Goal: Task Accomplishment & Management: Use online tool/utility

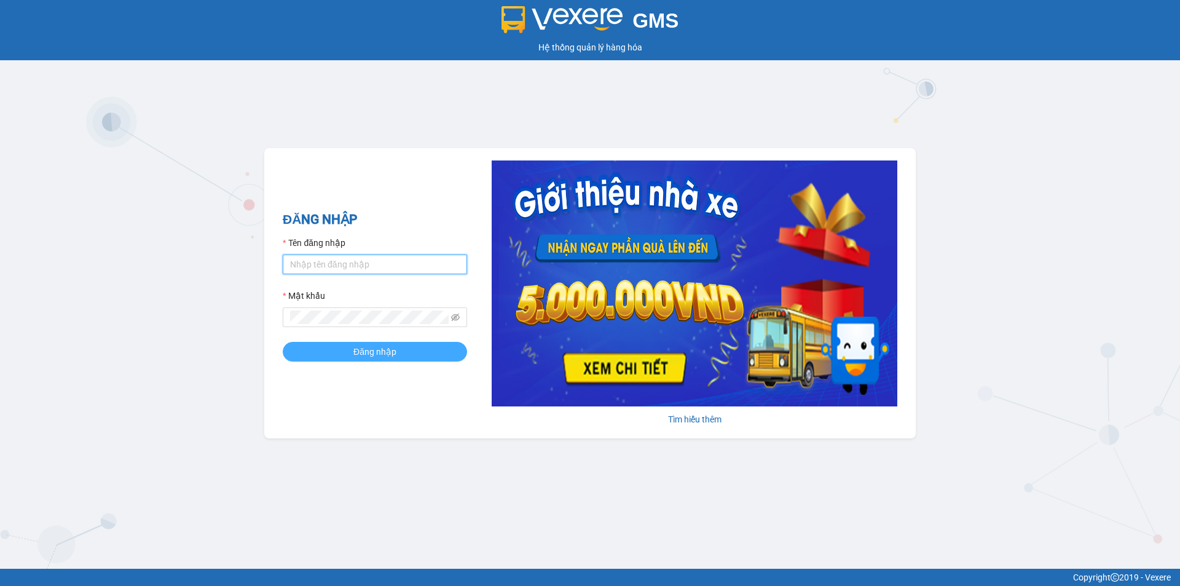
type input "[PERSON_NAME].anphu"
click at [385, 357] on span "Đăng nhập" at bounding box center [374, 352] width 43 height 14
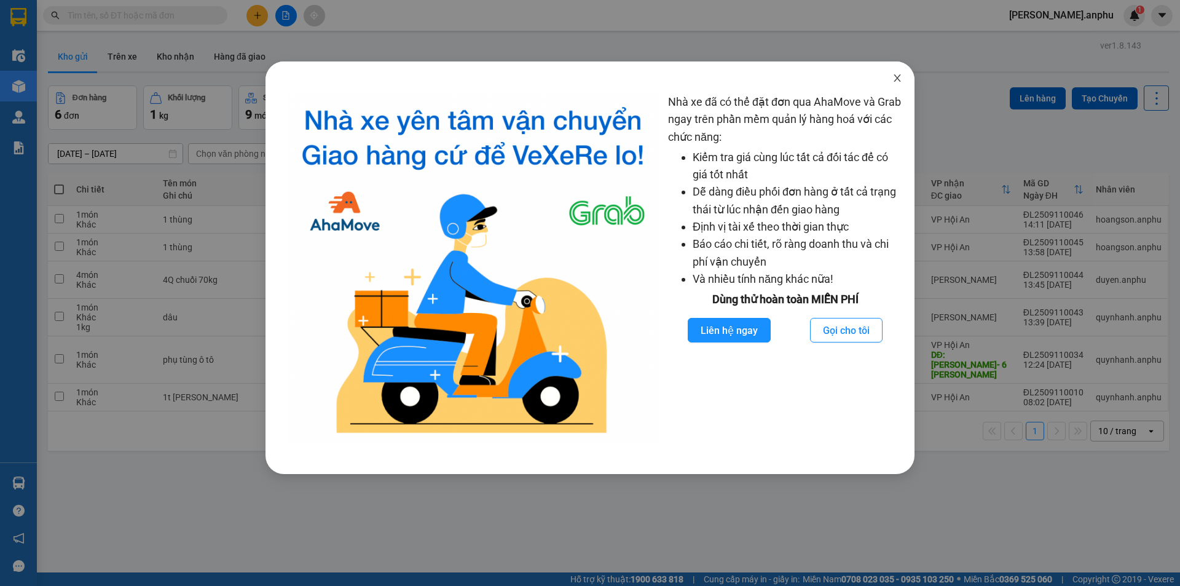
click at [900, 82] on icon "close" at bounding box center [896, 77] width 7 height 7
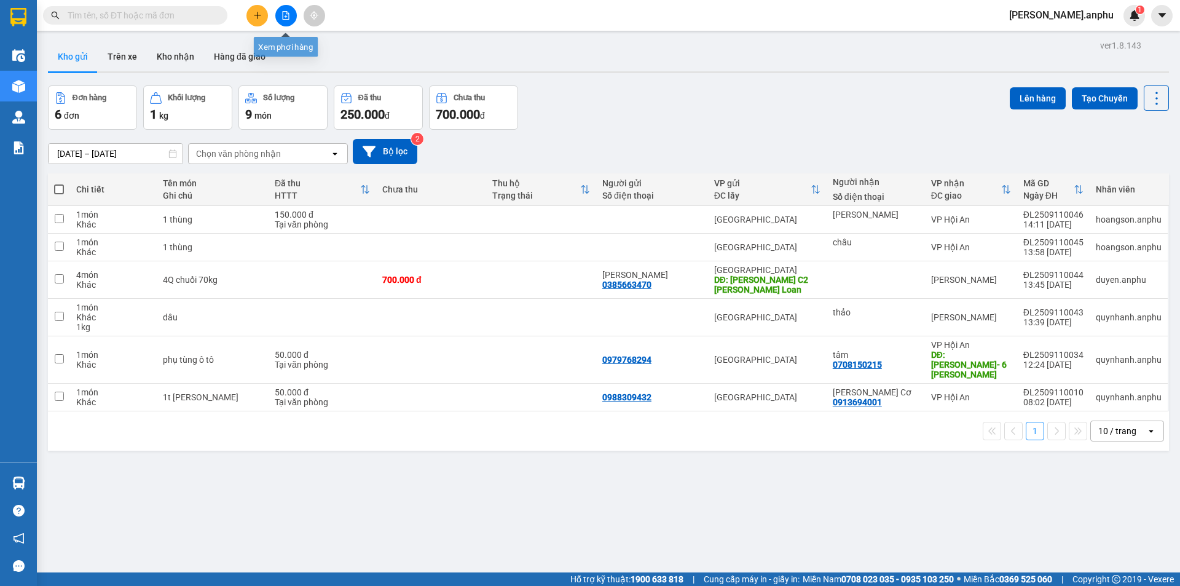
click at [289, 20] on button at bounding box center [286, 16] width 22 height 22
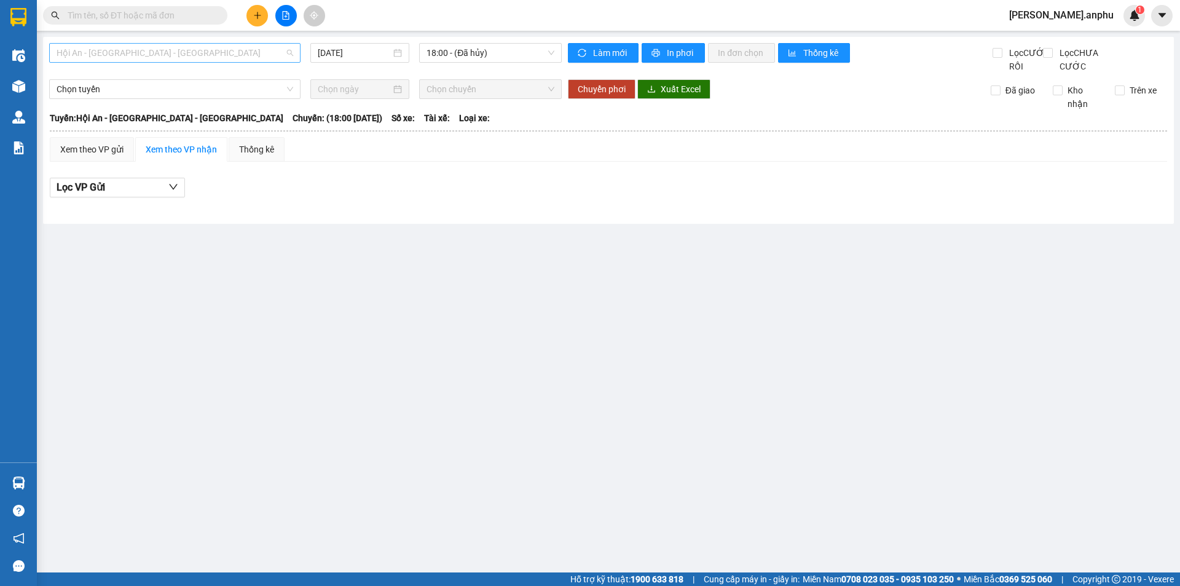
click at [151, 56] on span "Hội An - [GEOGRAPHIC_DATA] - [GEOGRAPHIC_DATA]" at bounding box center [175, 53] width 237 height 18
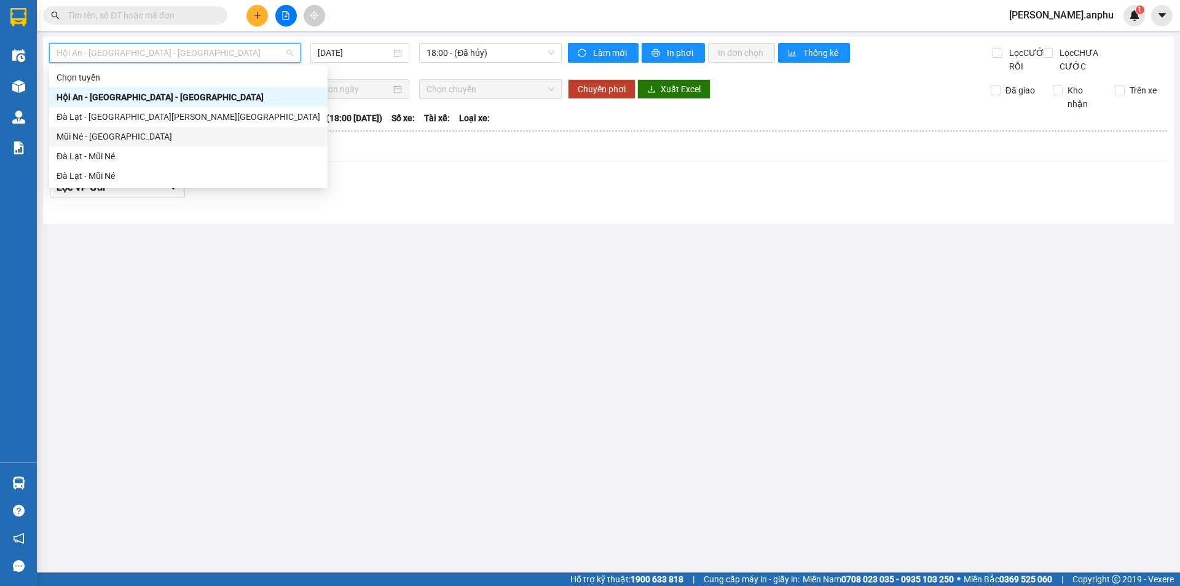
click at [135, 141] on div "Mũi Né - [GEOGRAPHIC_DATA]" at bounding box center [189, 137] width 264 height 14
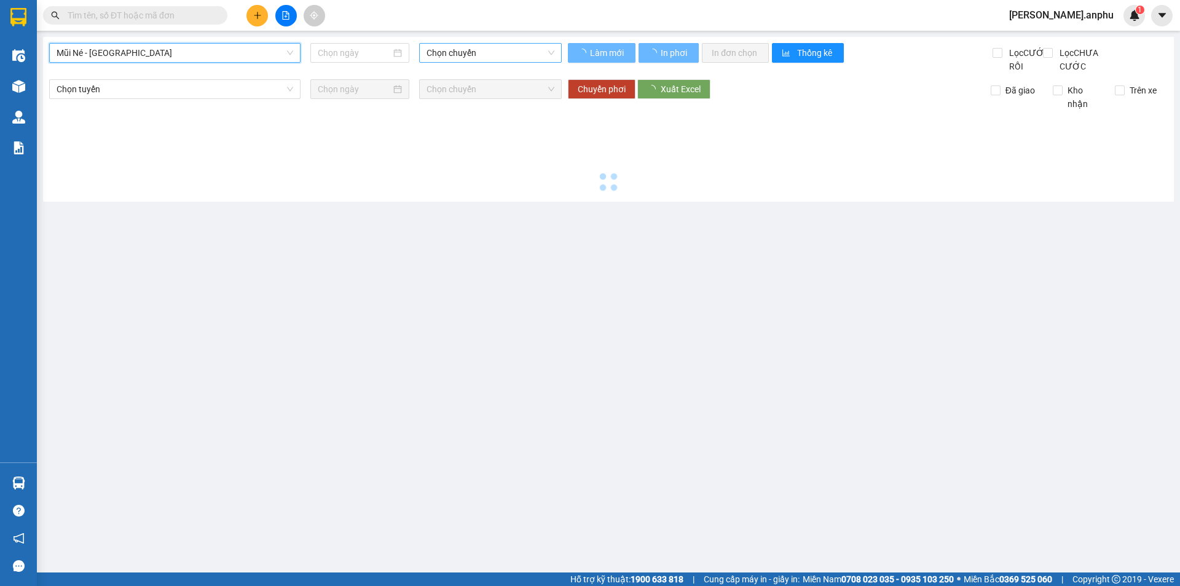
type input "[DATE]"
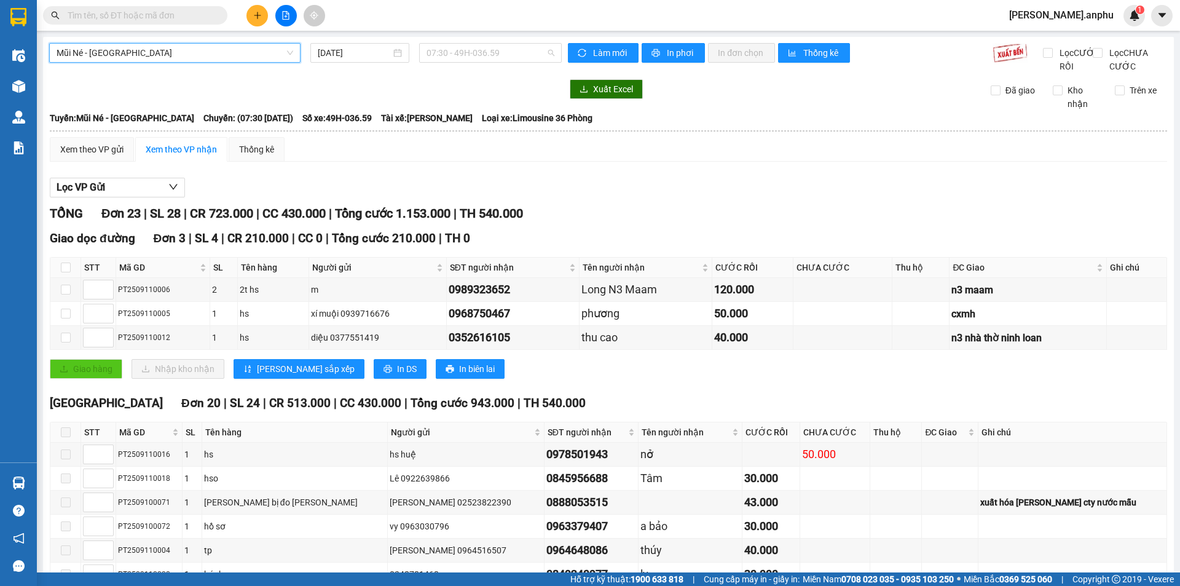
drag, startPoint x: 482, startPoint y: 53, endPoint x: 477, endPoint y: 79, distance: 26.4
click at [482, 54] on span "07:30 - 49H-036.59" at bounding box center [490, 53] width 128 height 18
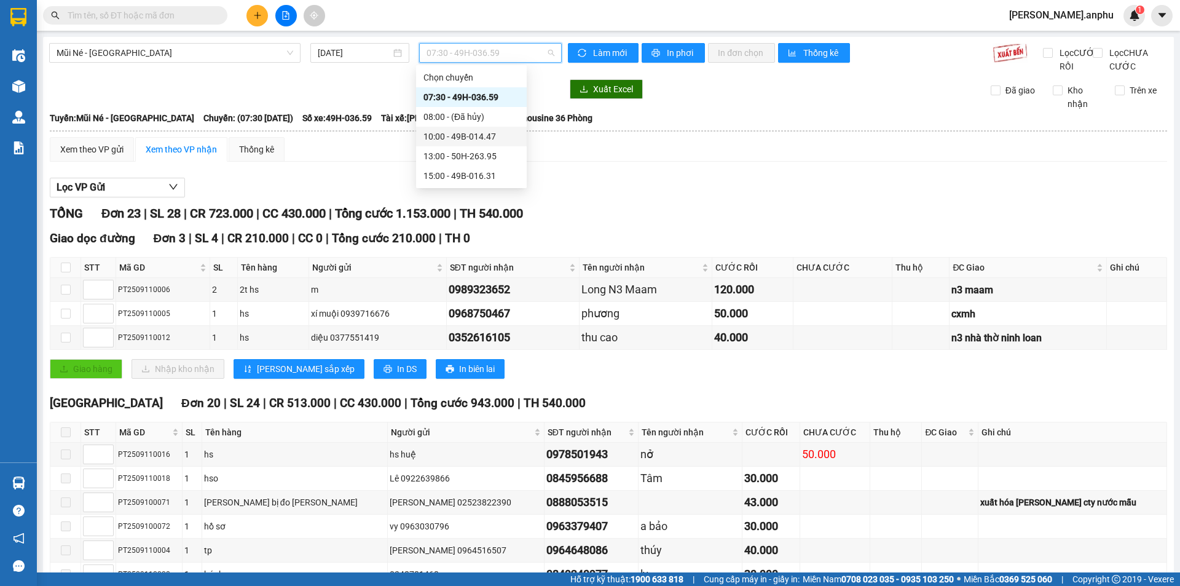
click at [440, 131] on div "10:00 - 49B-014.47" at bounding box center [471, 137] width 96 height 14
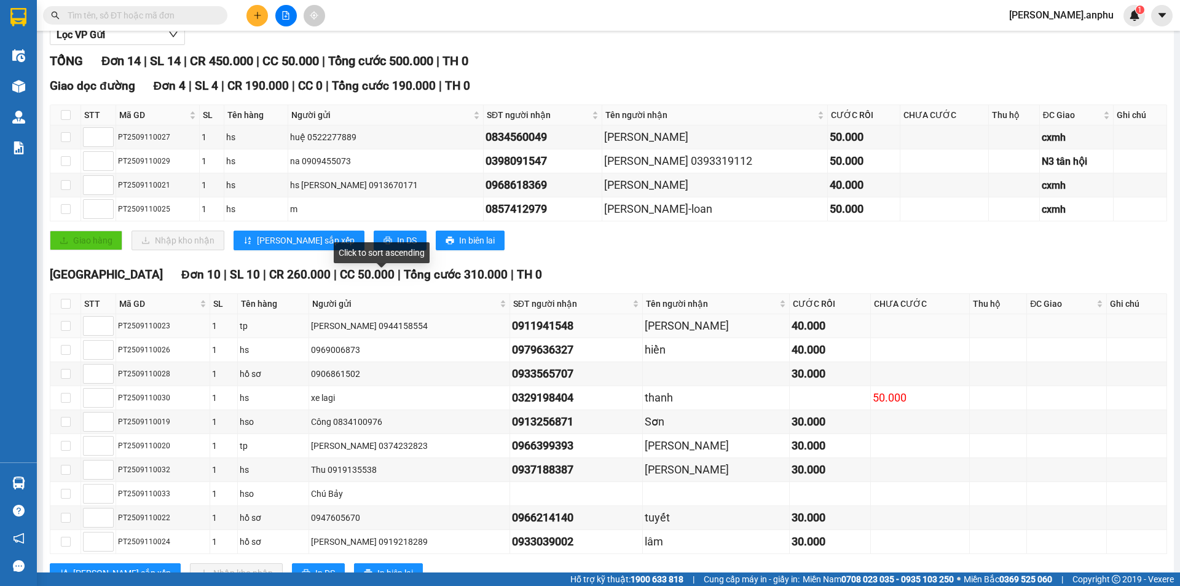
scroll to position [211, 0]
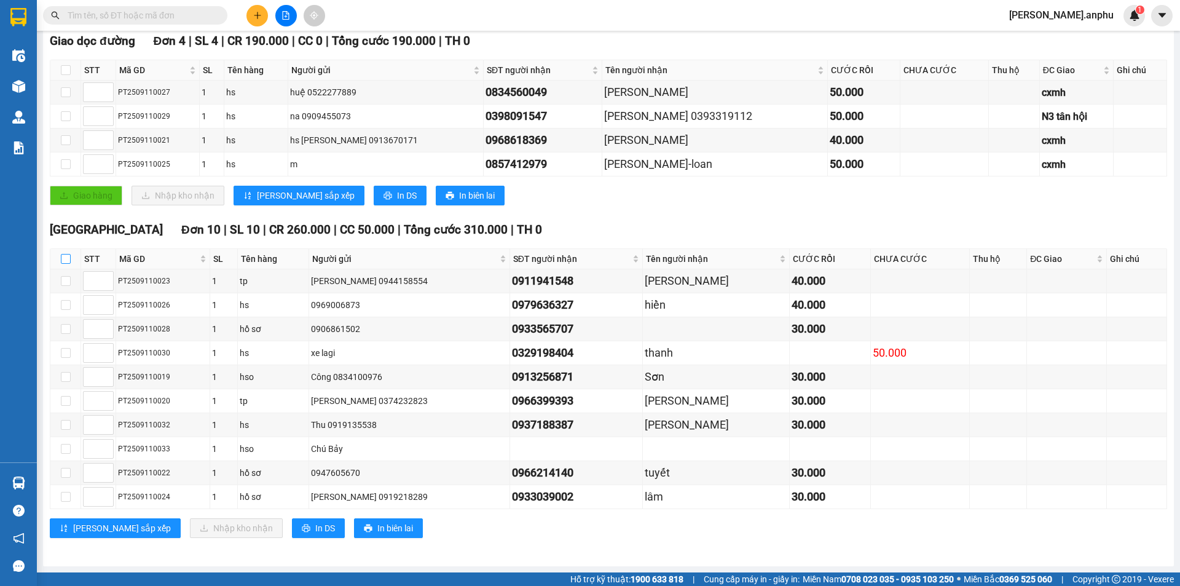
click at [61, 259] on input "checkbox" at bounding box center [66, 259] width 10 height 10
checkbox input "true"
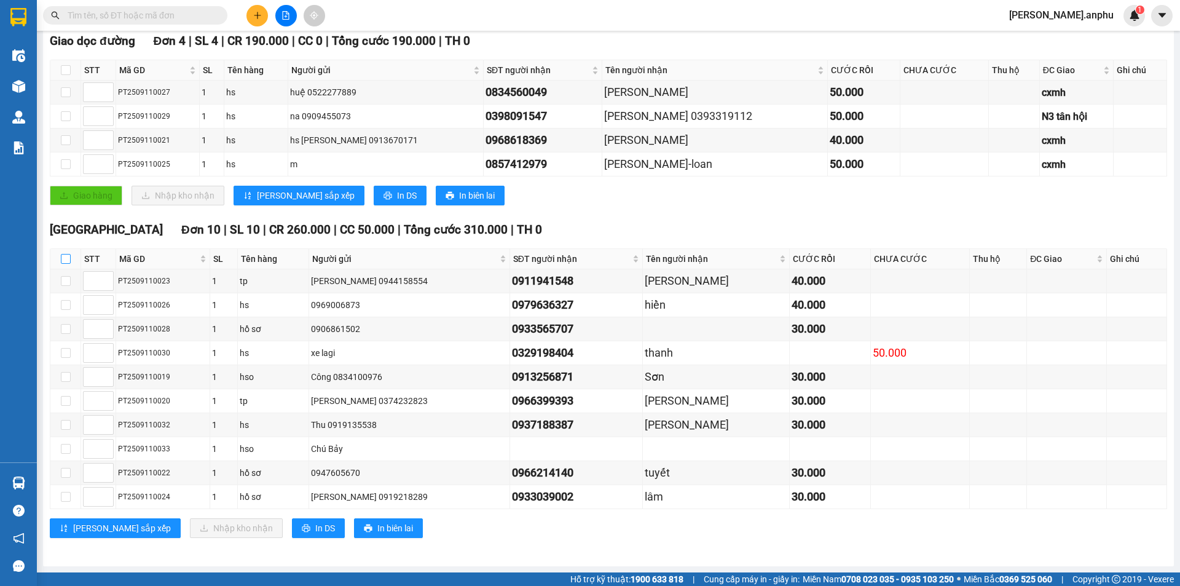
checkbox input "true"
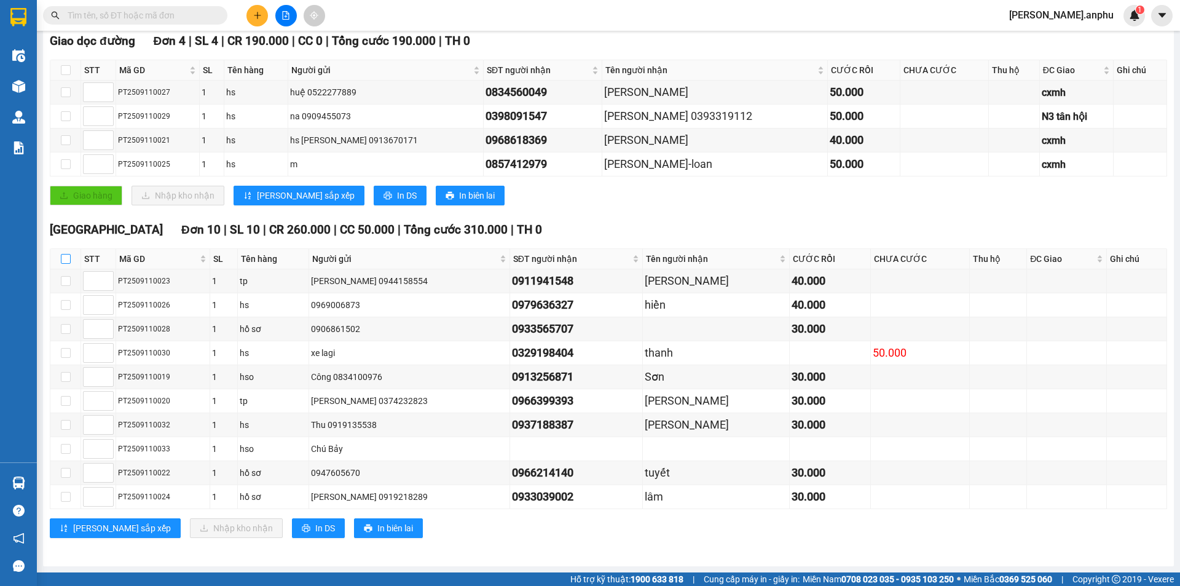
checkbox input "true"
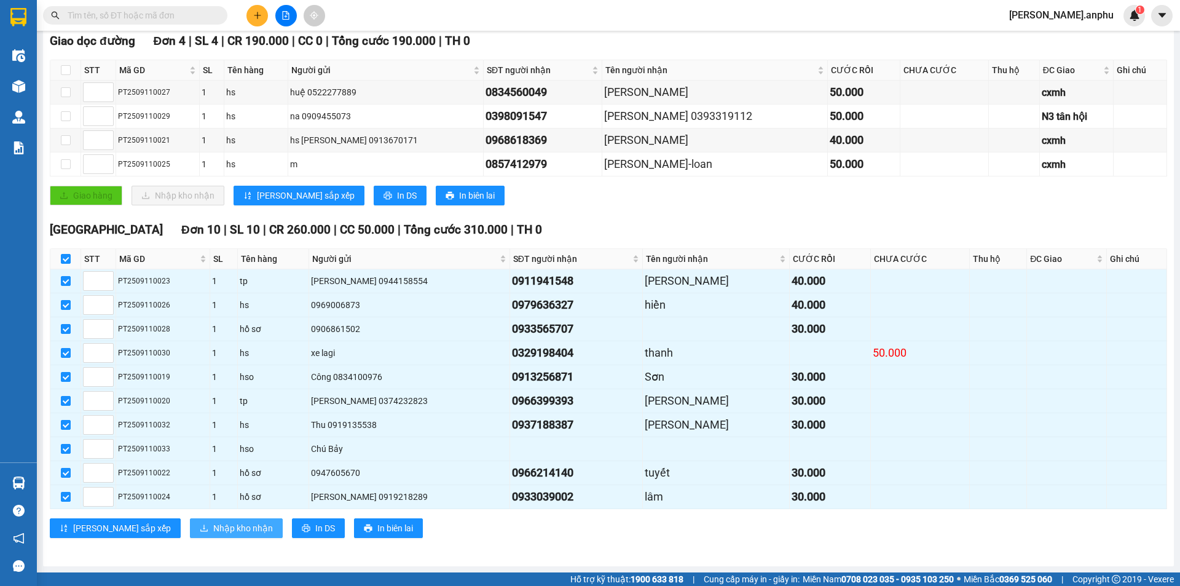
drag, startPoint x: 214, startPoint y: 530, endPoint x: 229, endPoint y: 520, distance: 17.2
click at [214, 529] on span "Nhập kho nhận" at bounding box center [243, 528] width 60 height 14
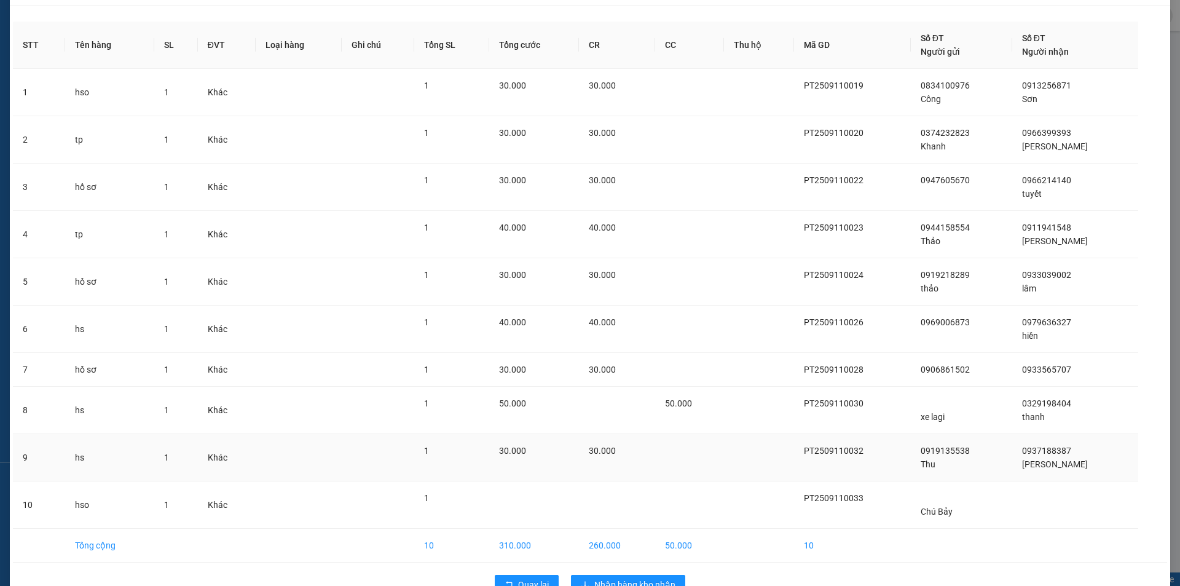
scroll to position [67, 0]
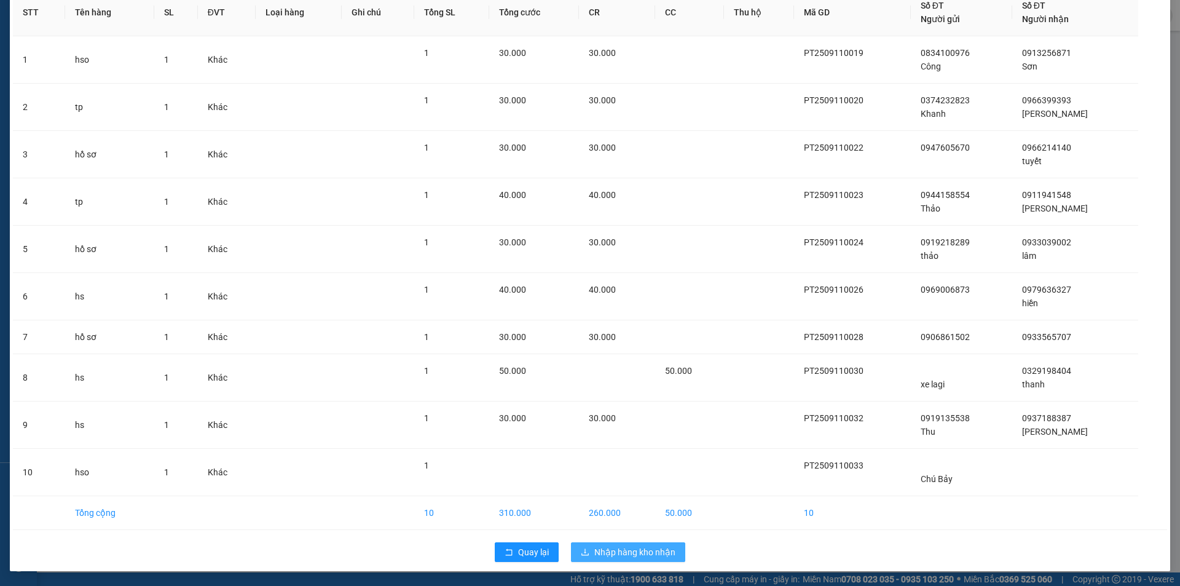
click at [629, 557] on span "Nhập hàng kho nhận" at bounding box center [634, 552] width 81 height 14
